Goal: Obtain resource: Download file/media

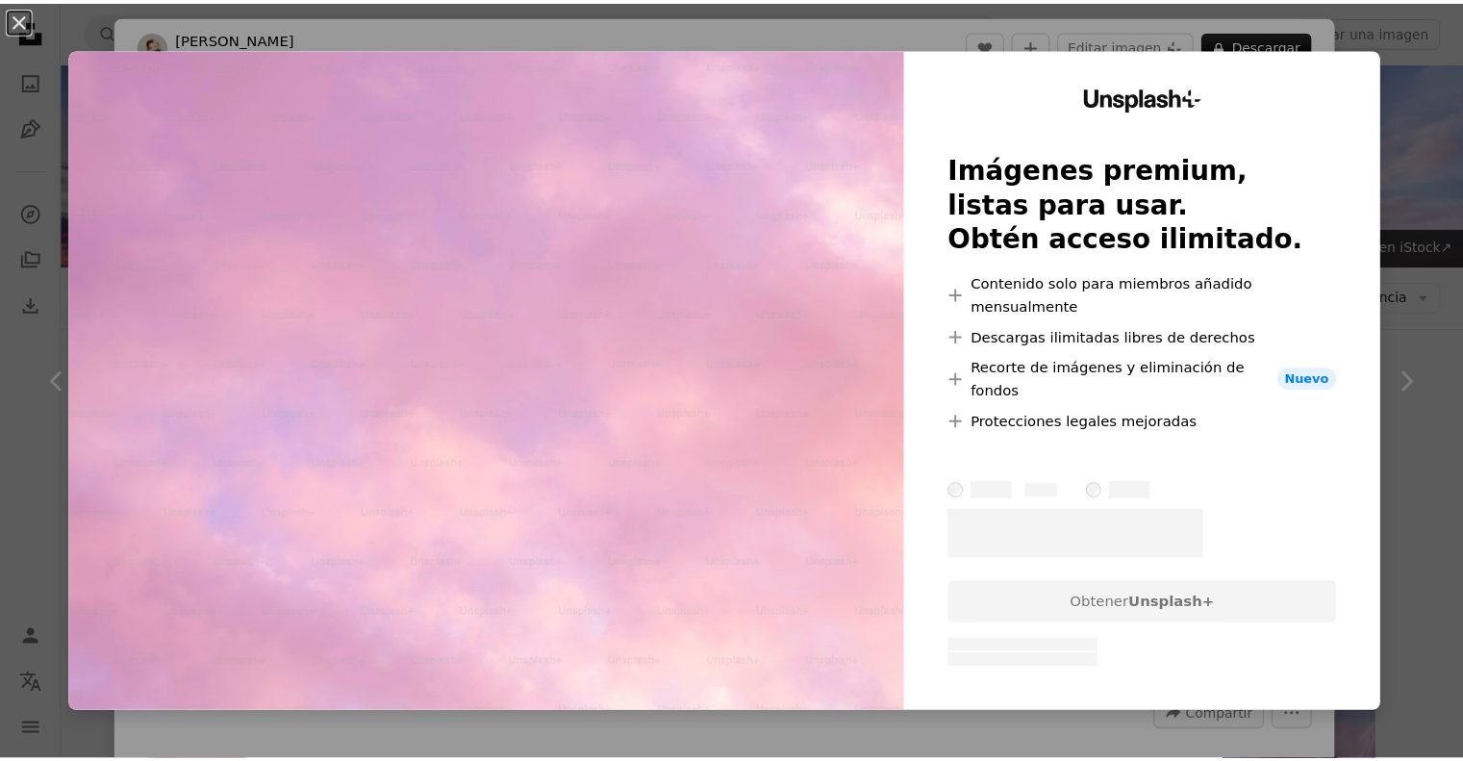
scroll to position [3750, 0]
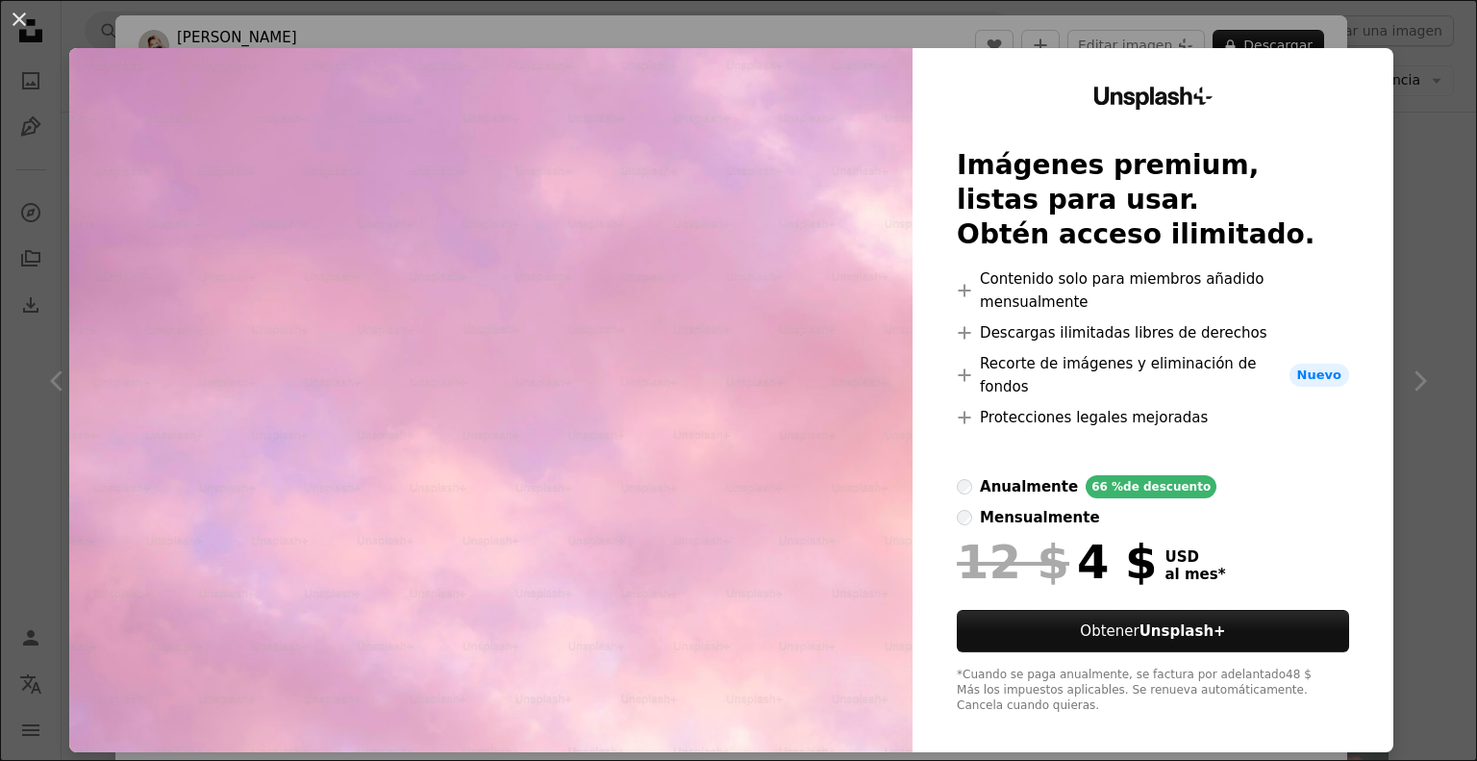
click at [1354, 131] on div "Unsplash+ Imágenes premium, listas para usar. Obtén acceso ilimitado. A plus si…" at bounding box center [1153, 400] width 481 height 704
click at [1373, 71] on div "Unsplash+ Imágenes premium, listas para usar. Obtén acceso ilimitado. A plus si…" at bounding box center [1153, 400] width 481 height 704
click at [1376, 36] on div "An X shape Unsplash+ Imágenes premium, listas para usar. Obtén acceso ilimitado…" at bounding box center [738, 380] width 1477 height 761
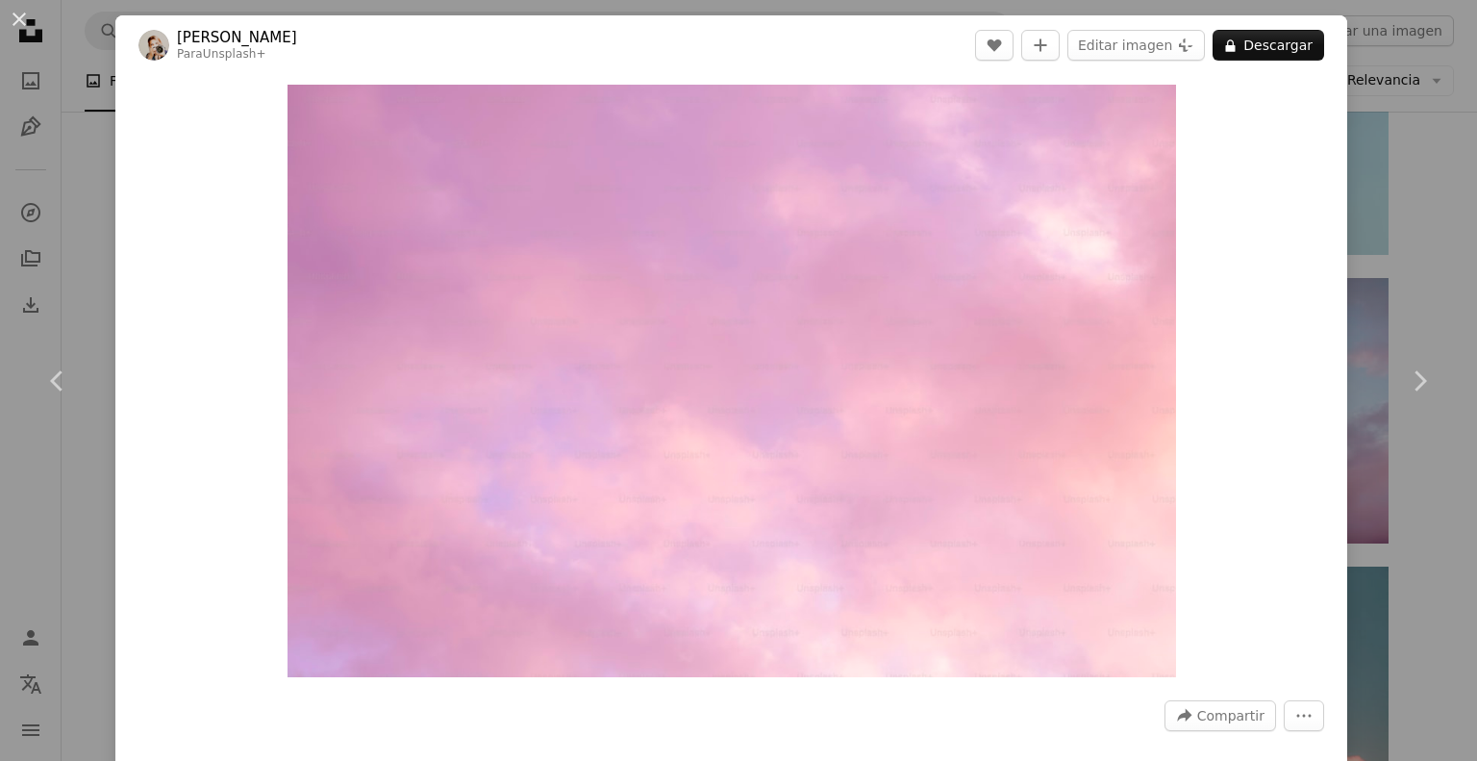
click at [1359, 149] on div "An X shape Chevron left Chevron right [PERSON_NAME] Para Unsplash+ A heart A pl…" at bounding box center [738, 380] width 1477 height 761
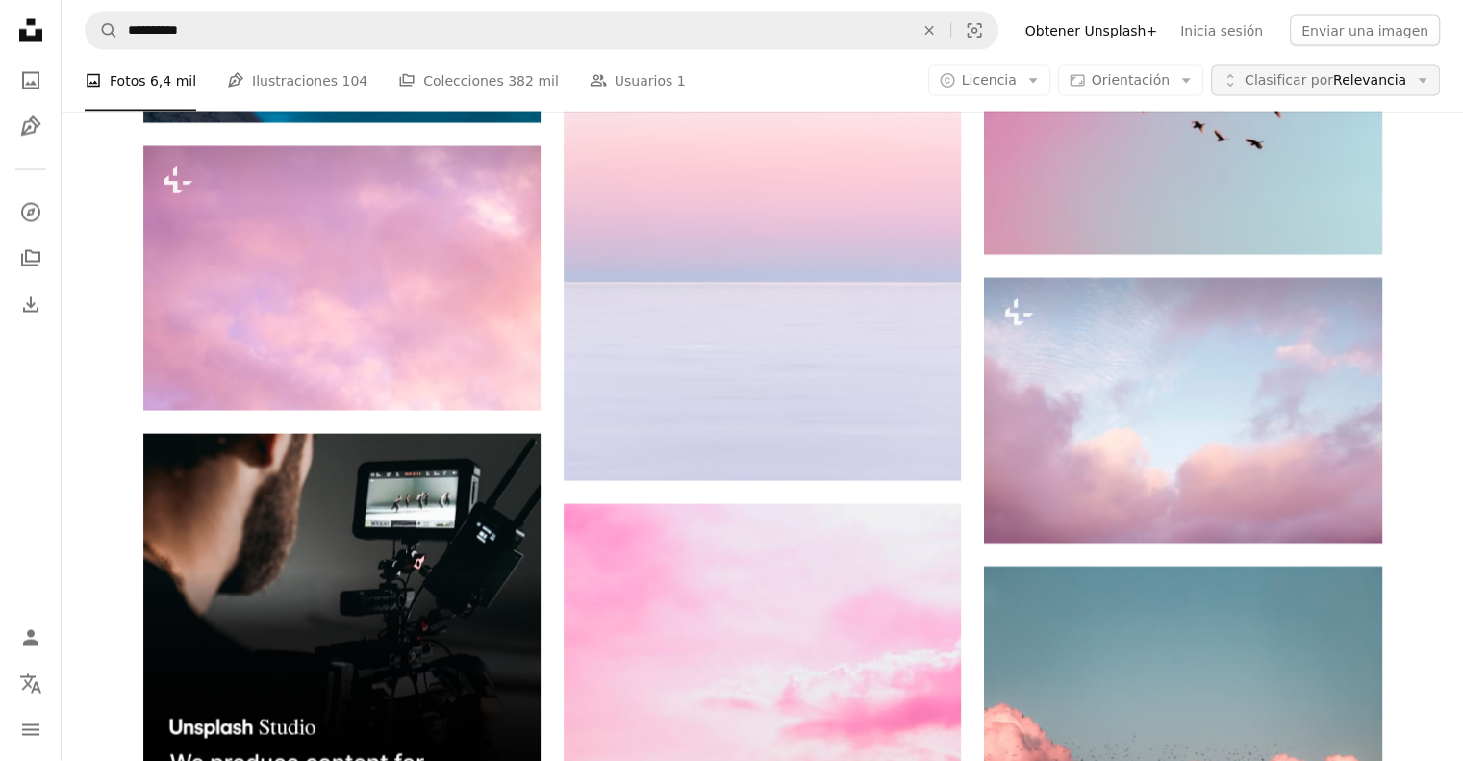
click at [1354, 86] on span "Clasificar por Relevancia" at bounding box center [1325, 80] width 162 height 19
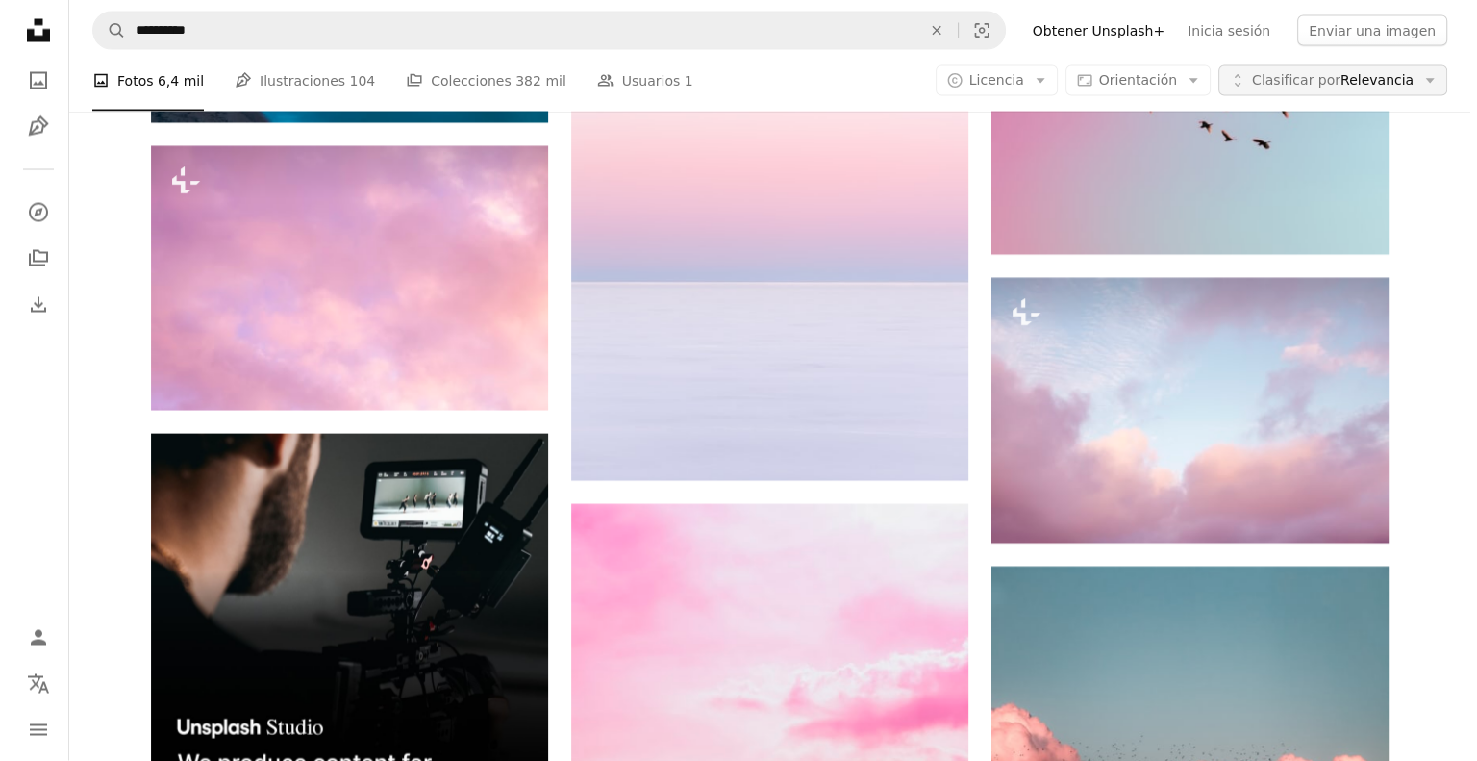
scroll to position [3750, 0]
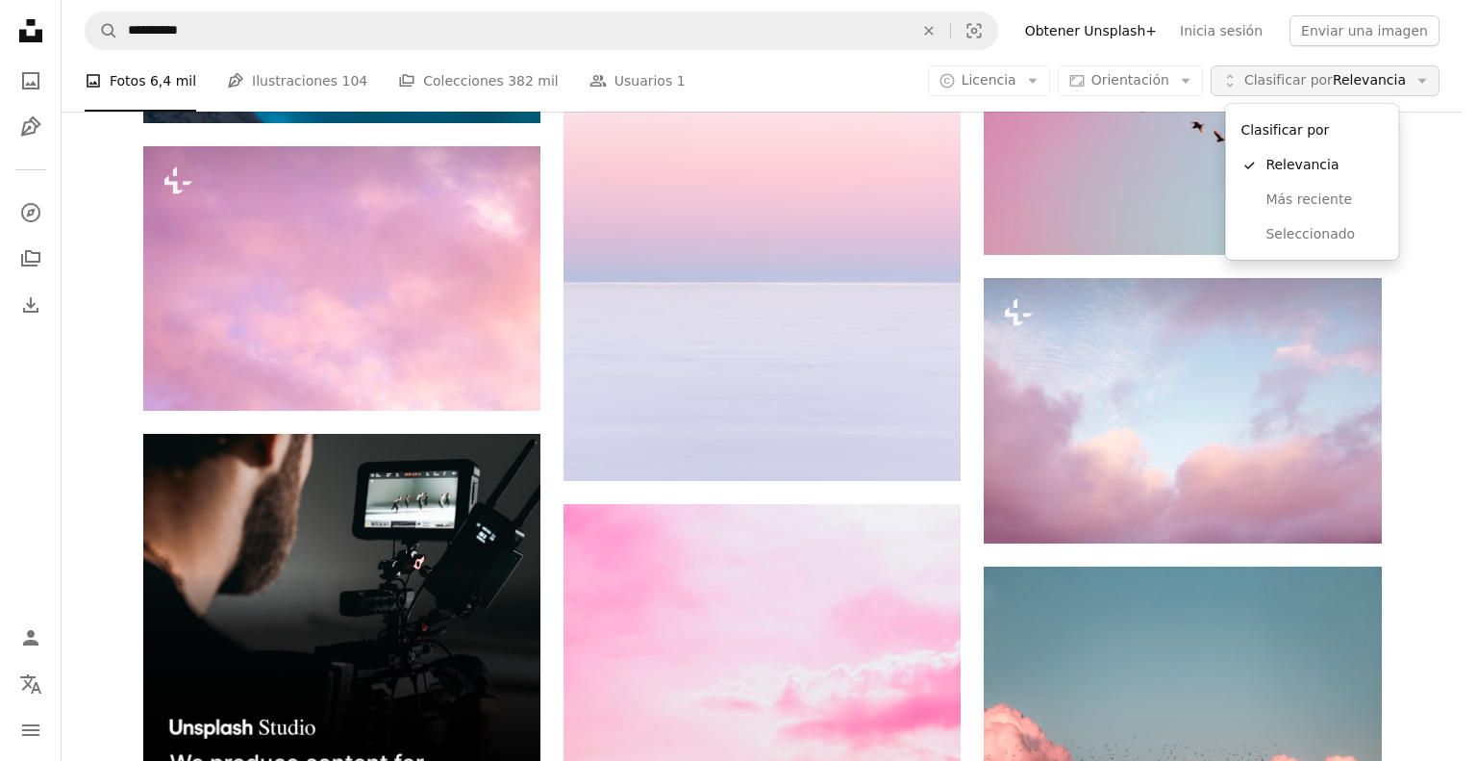
click at [1354, 86] on span "Clasificar por Relevancia" at bounding box center [1325, 80] width 162 height 19
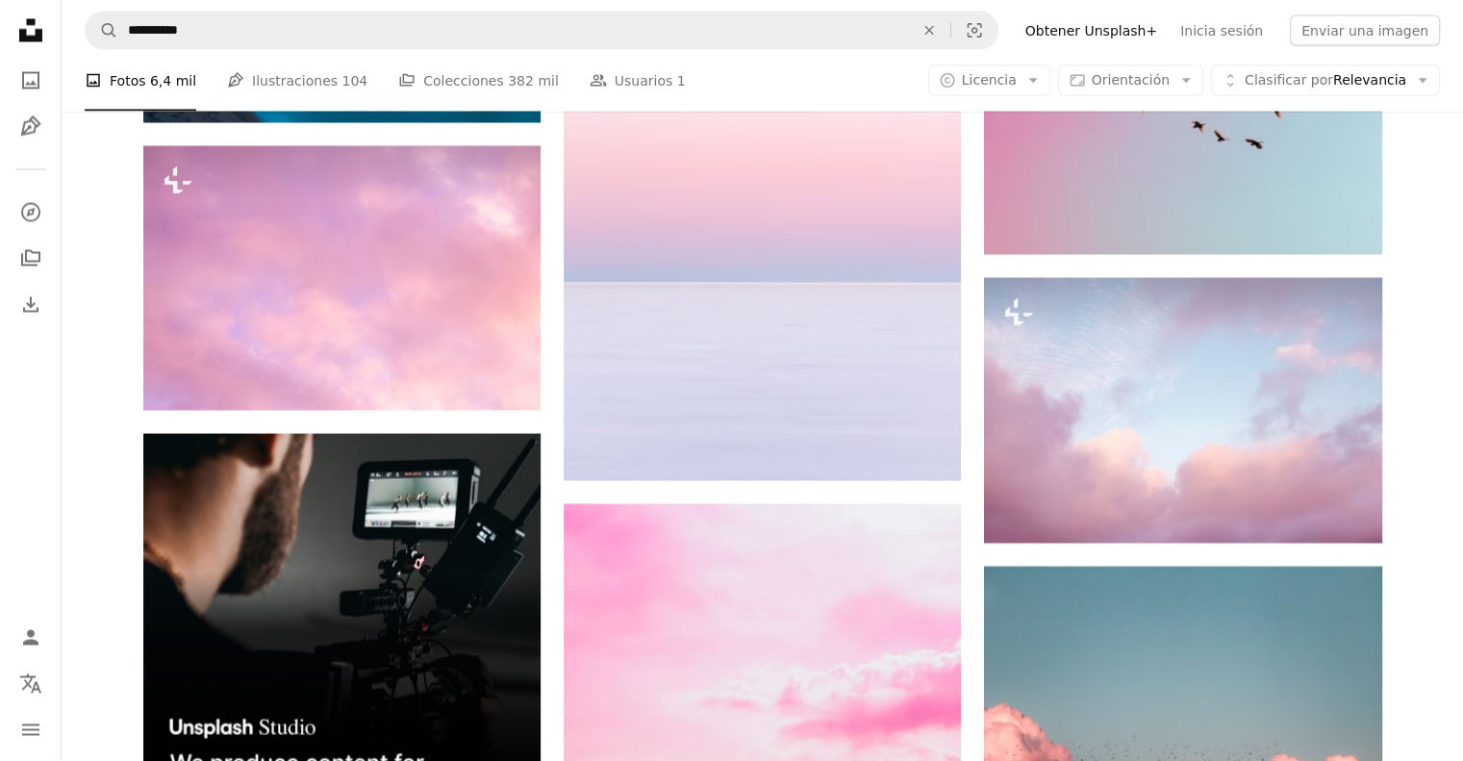
scroll to position [11540, 0]
